Goal: Find specific page/section: Find specific page/section

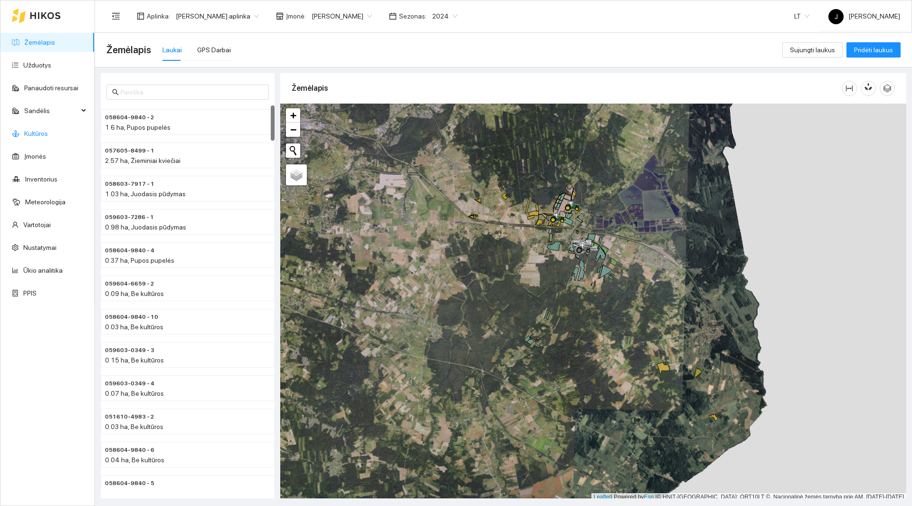
click at [44, 130] on link "Kultūros" at bounding box center [36, 134] width 24 height 8
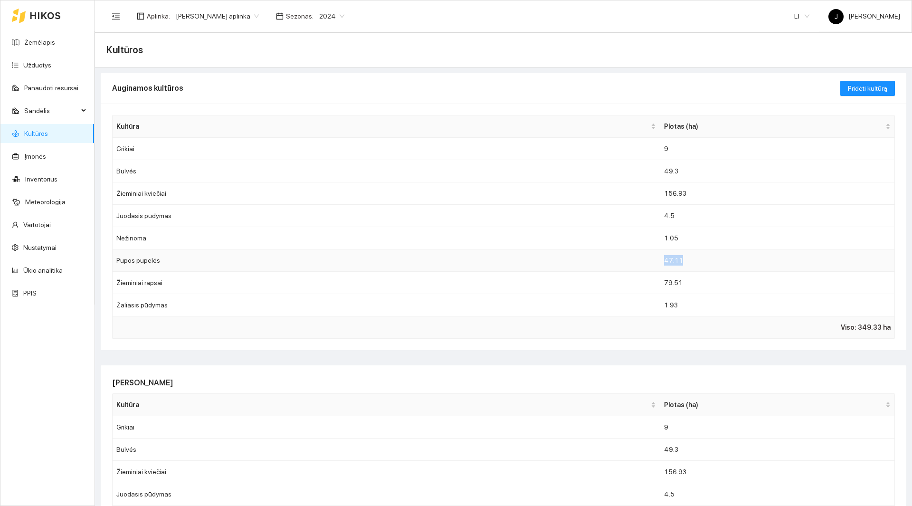
drag, startPoint x: 660, startPoint y: 260, endPoint x: 699, endPoint y: 252, distance: 40.3
click at [699, 252] on td "47.11" at bounding box center [777, 260] width 235 height 22
